Goal: Task Accomplishment & Management: Manage account settings

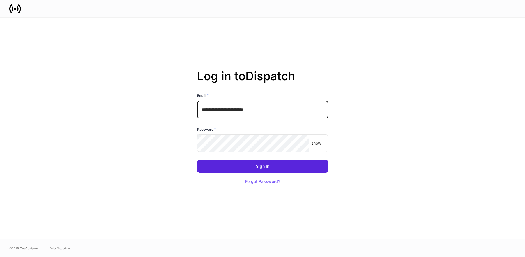
click at [274, 113] on input "**********" at bounding box center [262, 109] width 131 height 17
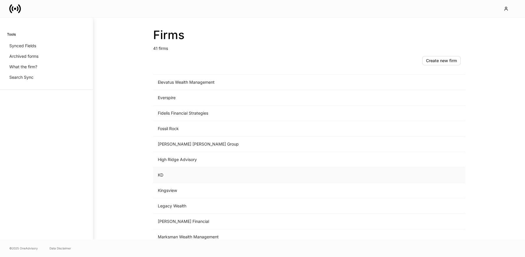
scroll to position [362, 0]
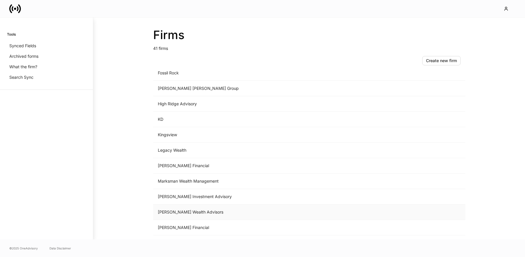
click at [178, 210] on td "[PERSON_NAME] Wealth Advisors" at bounding box center [261, 211] width 216 height 15
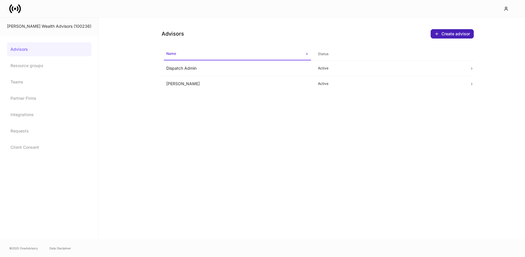
click at [440, 35] on div "Create advisor" at bounding box center [453, 33] width 36 height 5
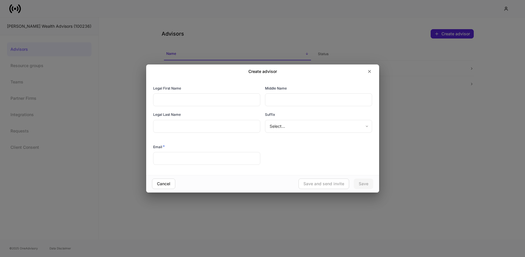
click at [193, 160] on input "text" at bounding box center [206, 158] width 107 height 13
paste input "**********"
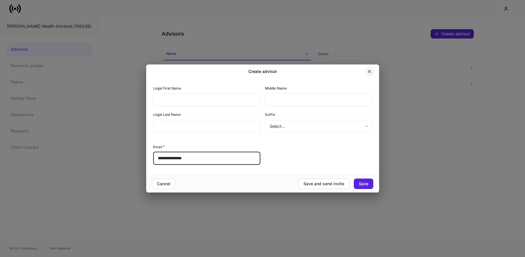
type input "**********"
click at [371, 71] on icon "button" at bounding box center [369, 71] width 5 height 5
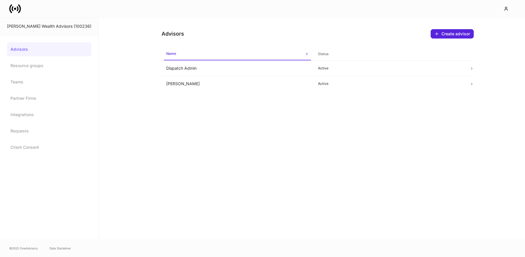
click at [16, 49] on link "Advisors" at bounding box center [49, 49] width 85 height 14
click at [15, 9] on icon at bounding box center [15, 9] width 2 height 2
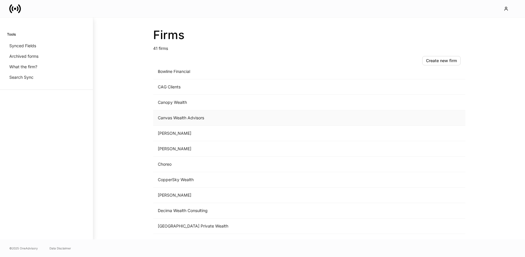
scroll to position [93, 0]
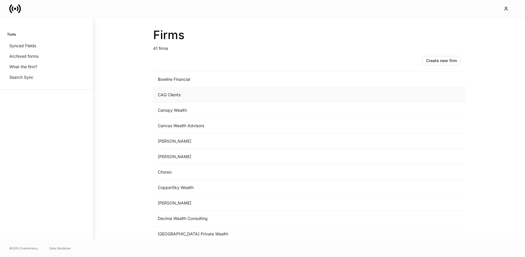
click at [180, 98] on td "CAG Clients" at bounding box center [261, 94] width 216 height 15
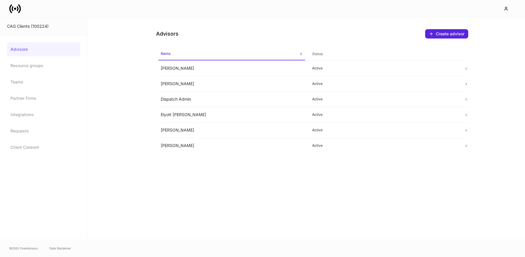
click at [14, 11] on icon at bounding box center [15, 9] width 12 height 12
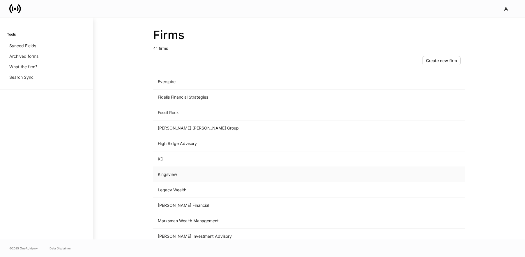
scroll to position [336, 0]
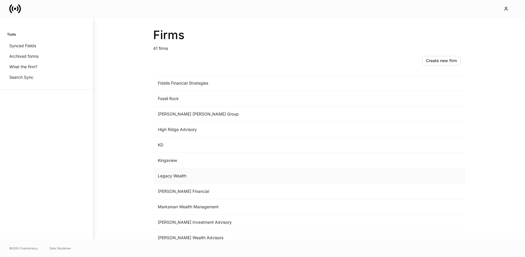
click at [186, 178] on td "Legacy Wealth" at bounding box center [261, 175] width 216 height 15
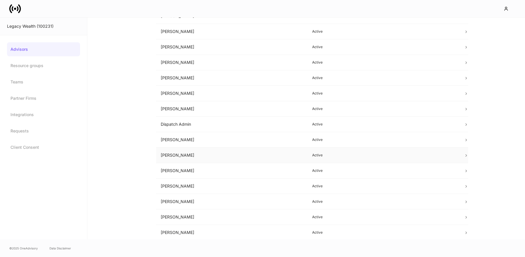
scroll to position [64, 0]
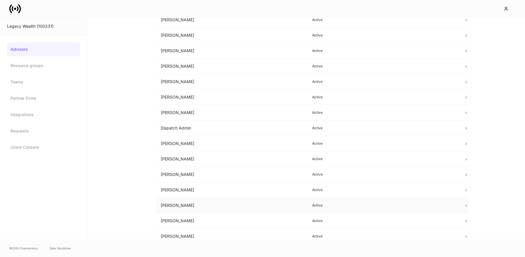
click at [185, 206] on td "[PERSON_NAME]" at bounding box center [232, 205] width 152 height 15
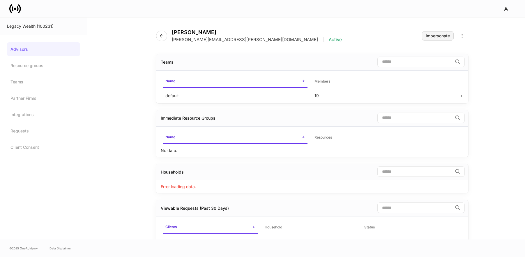
click at [447, 36] on div "Impersonate" at bounding box center [438, 36] width 24 height 4
click at [445, 38] on button "Impersonate" at bounding box center [438, 35] width 32 height 9
click at [432, 37] on div "Impersonate" at bounding box center [438, 36] width 24 height 4
